Goal: Task Accomplishment & Management: Manage account settings

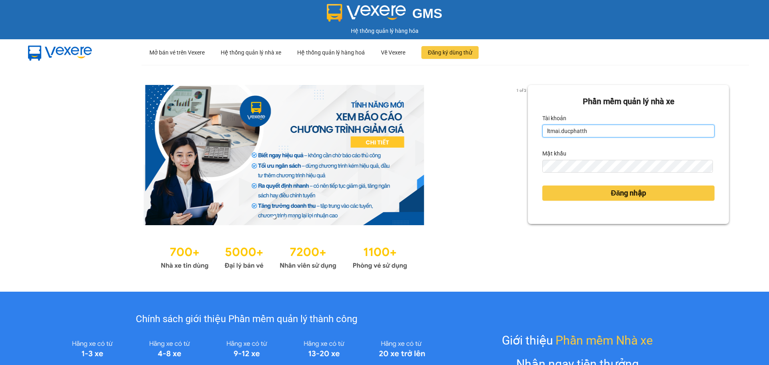
drag, startPoint x: 608, startPoint y: 127, endPoint x: 605, endPoint y: 131, distance: 4.7
click at [608, 127] on input "ltmai.ducphatth" at bounding box center [628, 131] width 172 height 13
type input "lephuong.ducphatth"
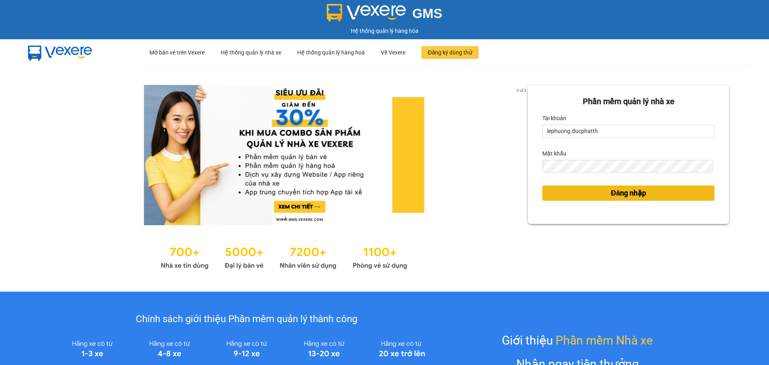
click at [601, 193] on button "Đăng nhập" at bounding box center [628, 192] width 172 height 15
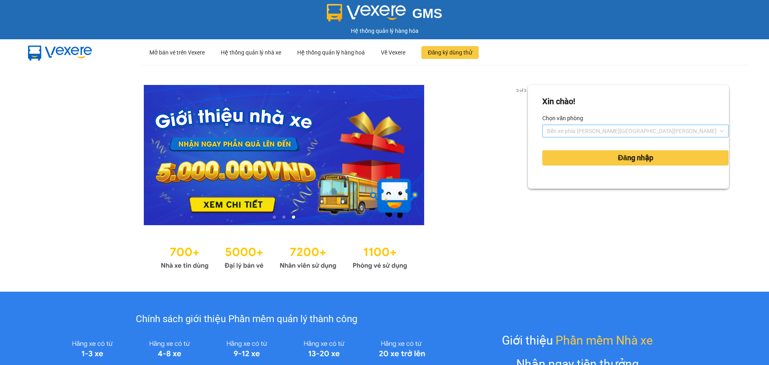
click at [599, 134] on span "Bến xe phía Tây Thanh Hóa" at bounding box center [635, 131] width 177 height 12
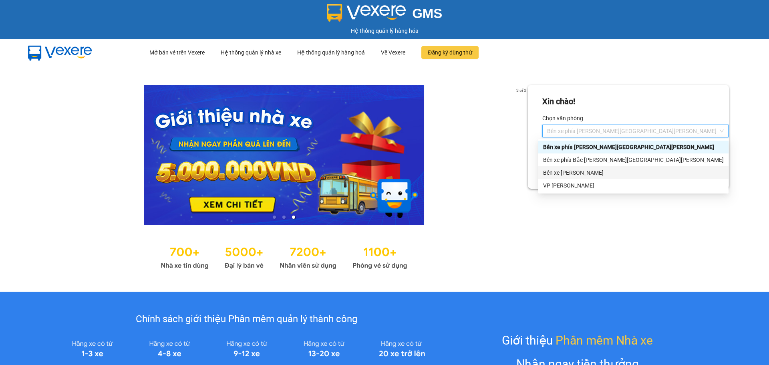
click at [584, 170] on div "Bến xe Hoằng Hóa" at bounding box center [633, 172] width 181 height 9
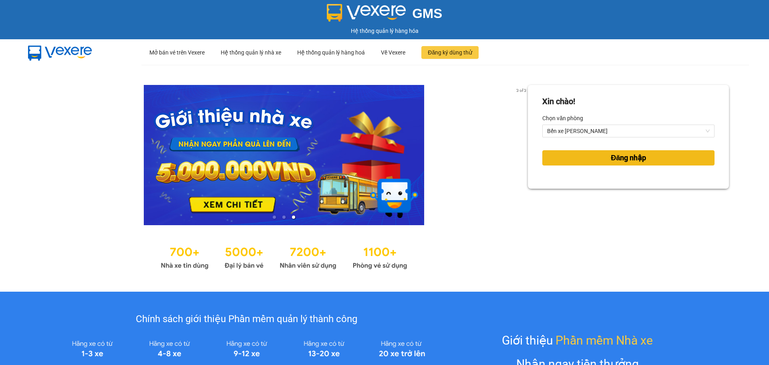
click at [583, 165] on button "Đăng nhập" at bounding box center [628, 157] width 172 height 15
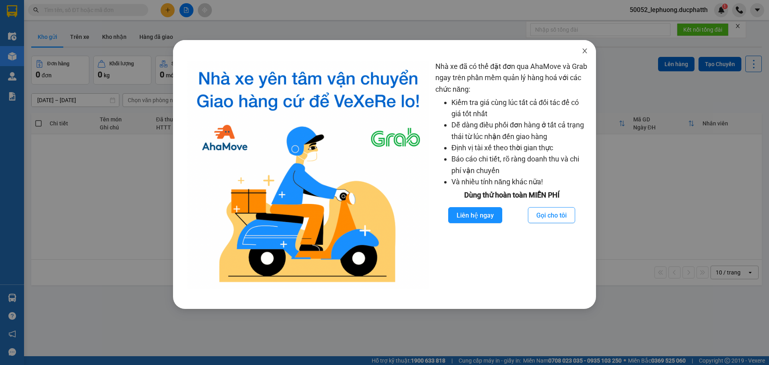
click at [586, 55] on span "Close" at bounding box center [585, 51] width 22 height 22
